Goal: Task Accomplishment & Management: Manage account settings

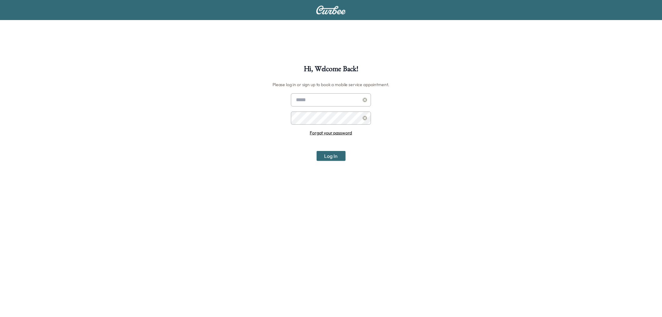
type input "**********"
click at [325, 151] on button "Log In" at bounding box center [331, 156] width 29 height 10
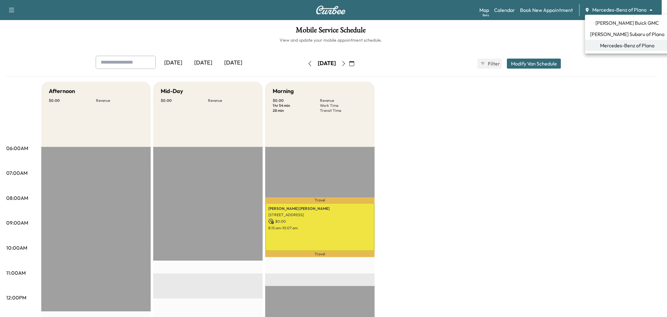
click at [624, 10] on body "Support Log Out Map Beta Calendar Book New Appointment Mercedes-Benz of Plano *…" at bounding box center [333, 158] width 667 height 317
click at [619, 28] on li "[PERSON_NAME] Buick GMC" at bounding box center [627, 22] width 84 height 11
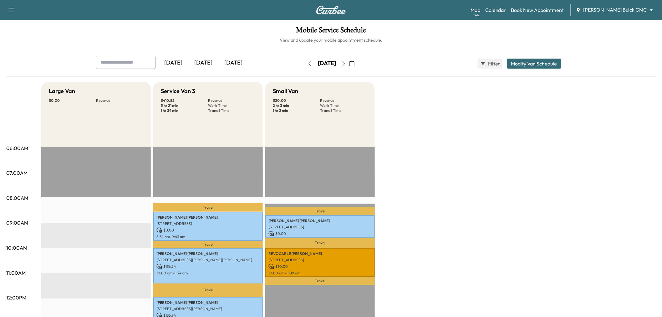
click at [346, 61] on icon "button" at bounding box center [343, 63] width 5 height 5
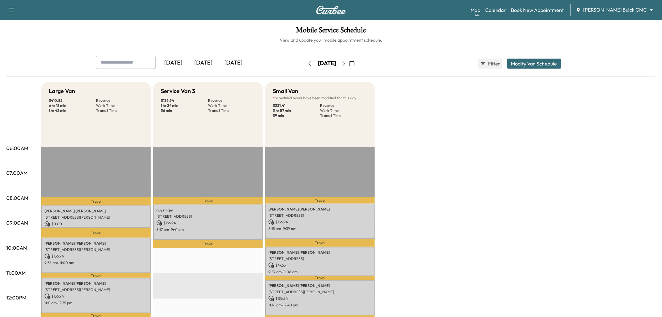
click at [345, 61] on icon "button" at bounding box center [344, 63] width 3 height 5
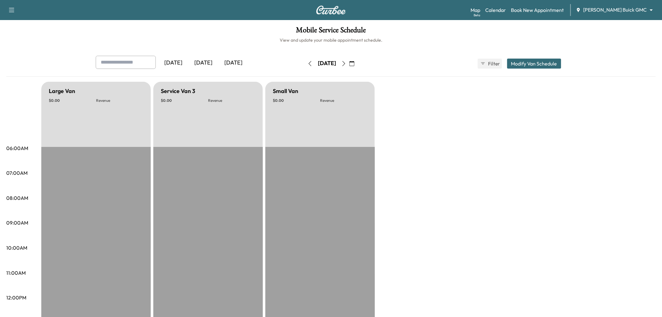
click at [346, 63] on icon "button" at bounding box center [343, 63] width 5 height 5
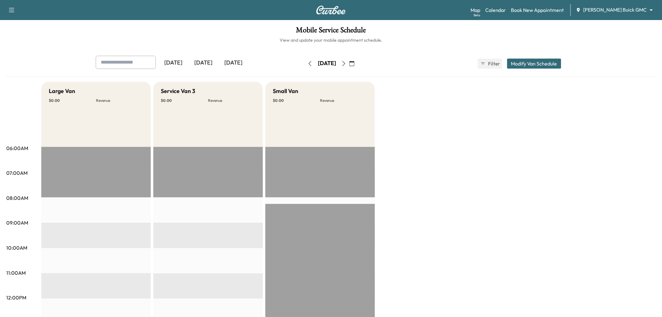
click at [210, 66] on div "[DATE]" at bounding box center [203, 63] width 30 height 14
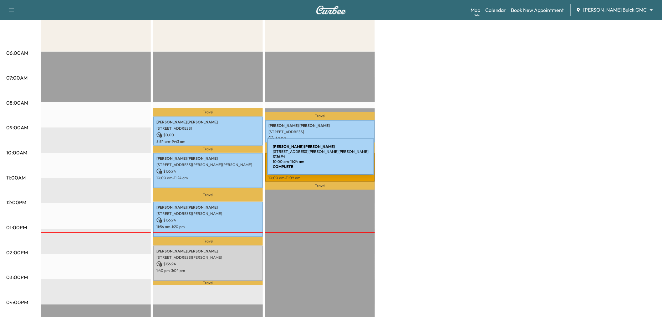
scroll to position [94, 0]
